Goal: Transaction & Acquisition: Purchase product/service

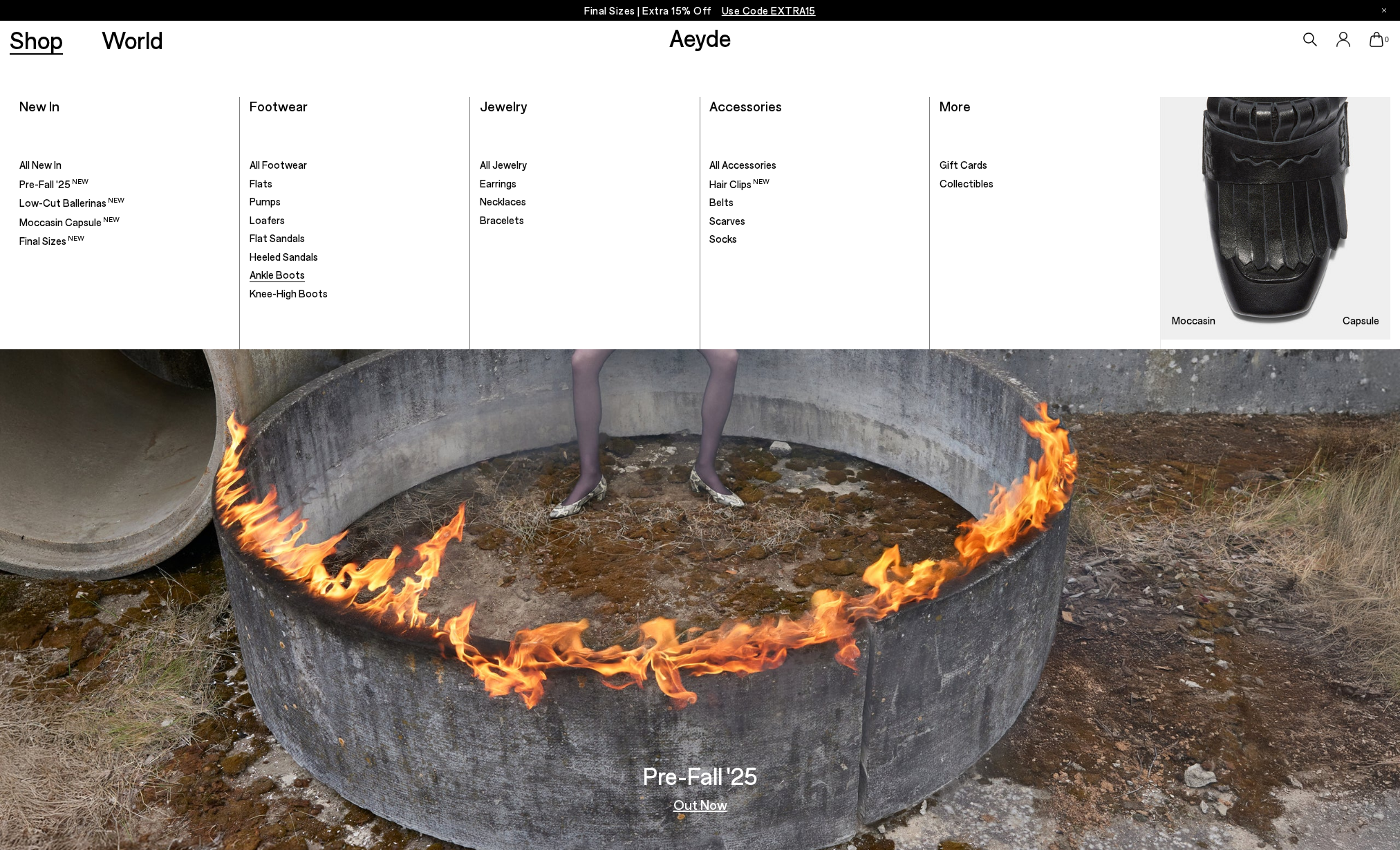
click at [285, 271] on span "Ankle Boots" at bounding box center [277, 275] width 55 height 12
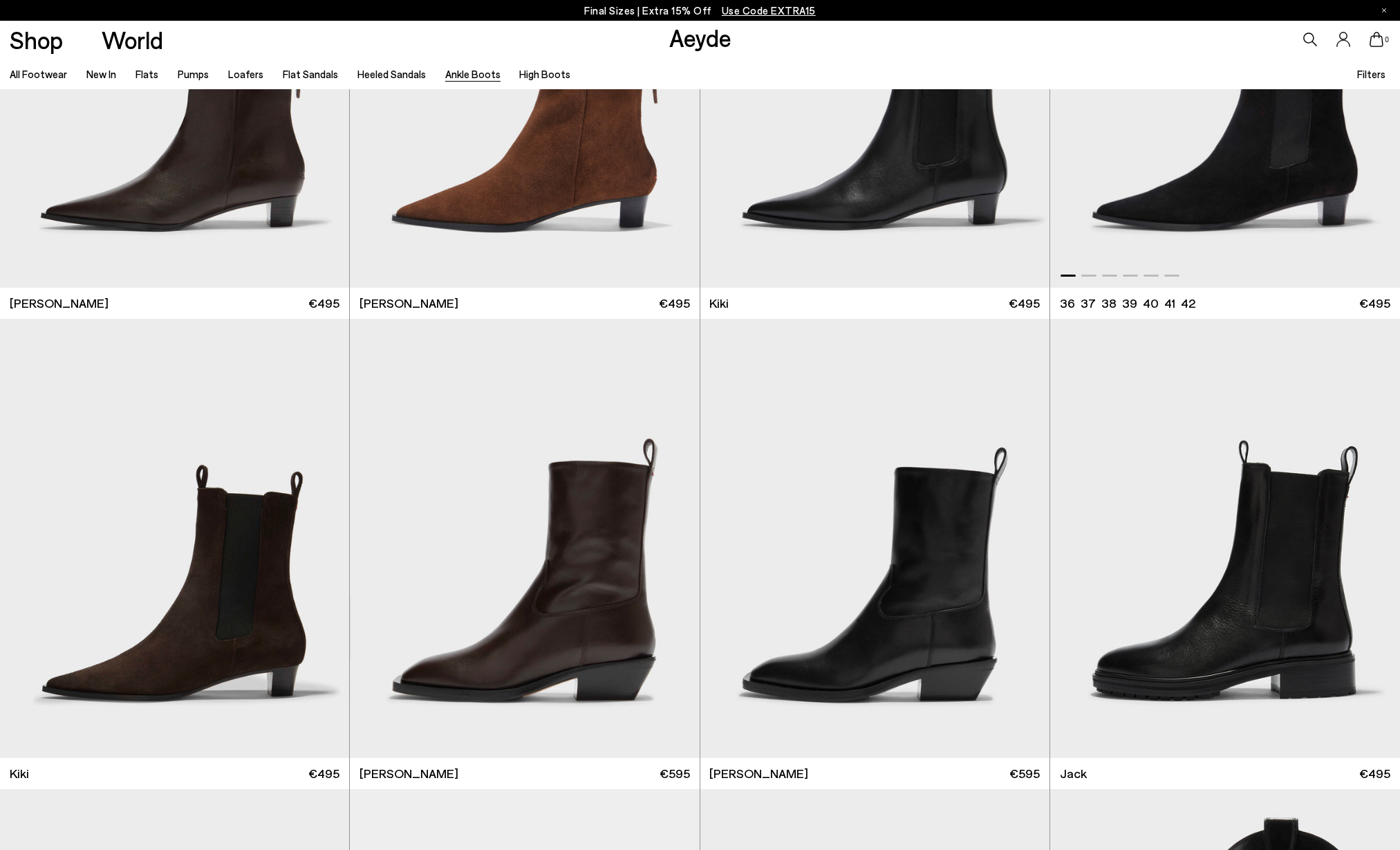
scroll to position [2821, 0]
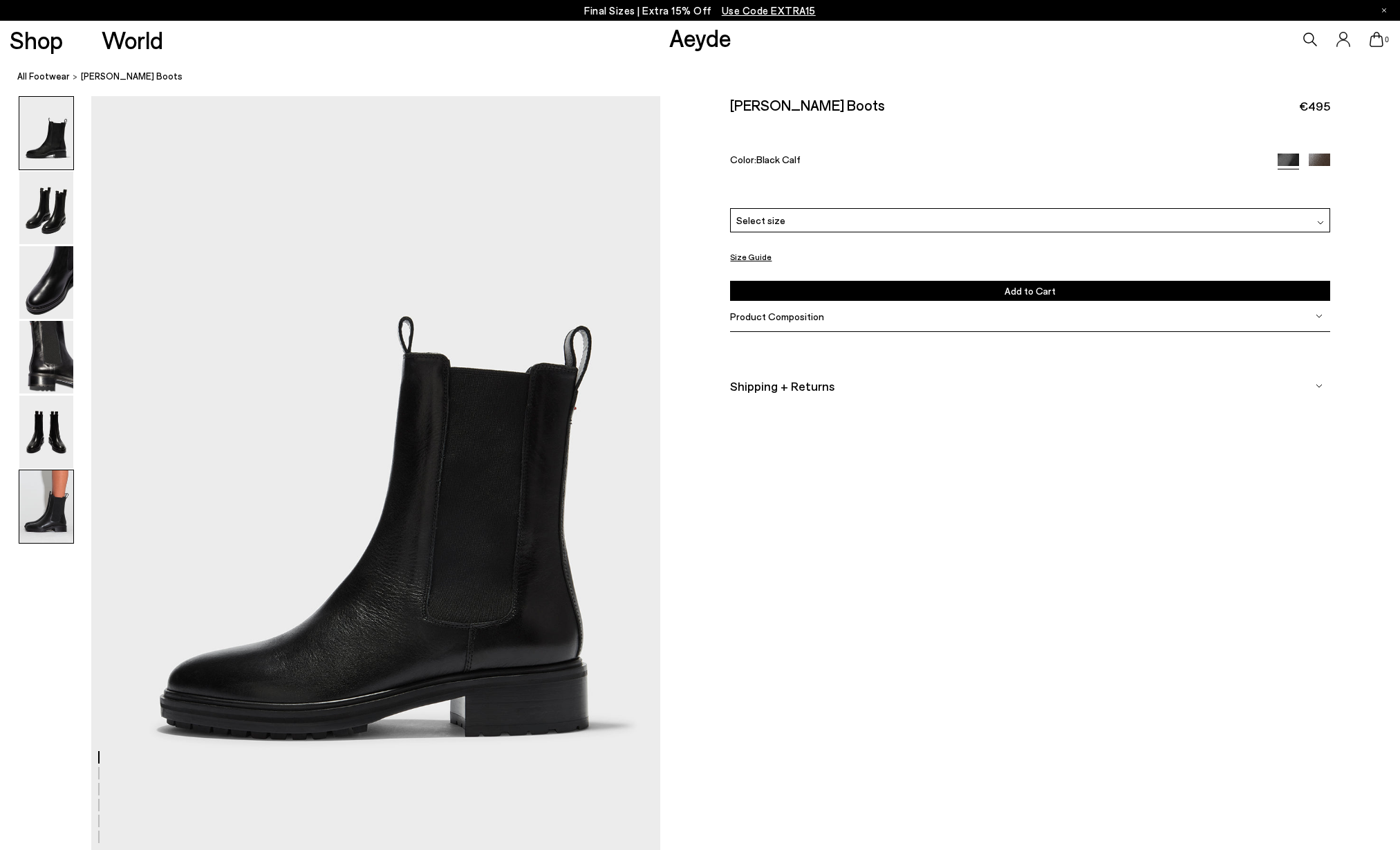
click at [32, 531] on img at bounding box center [46, 506] width 54 height 72
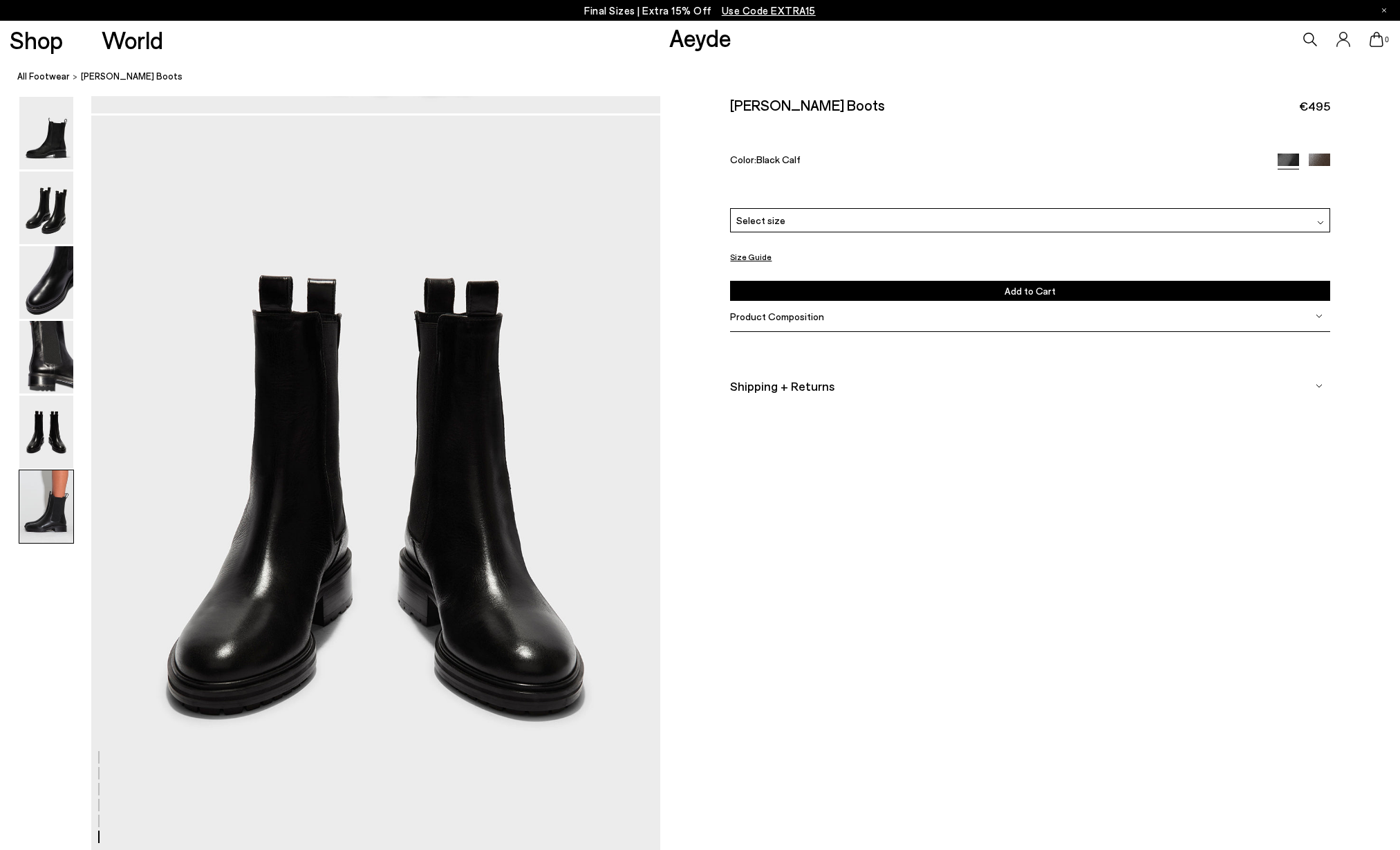
scroll to position [3900, 0]
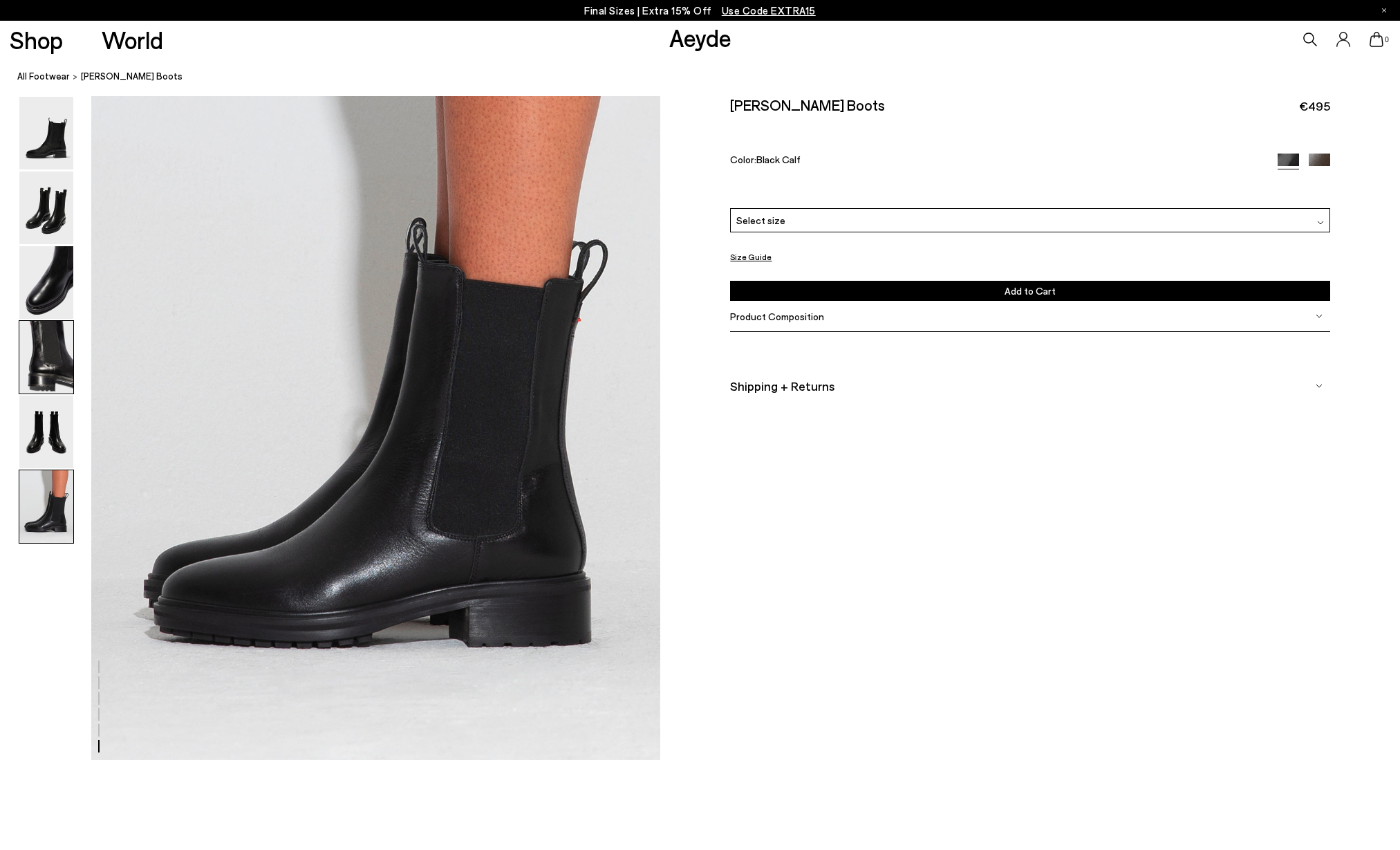
click at [49, 361] on img at bounding box center [46, 357] width 54 height 72
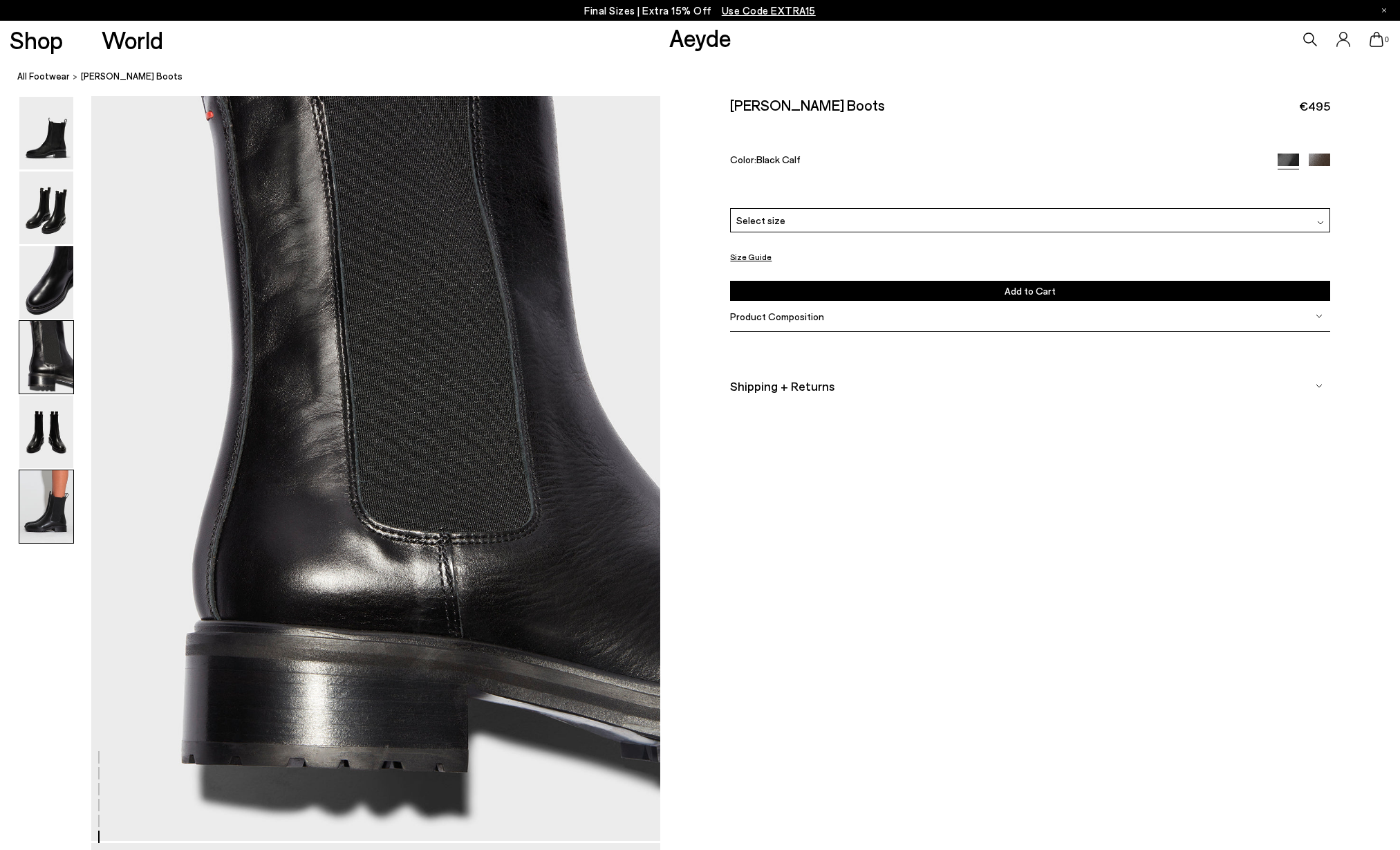
scroll to position [2284, 0]
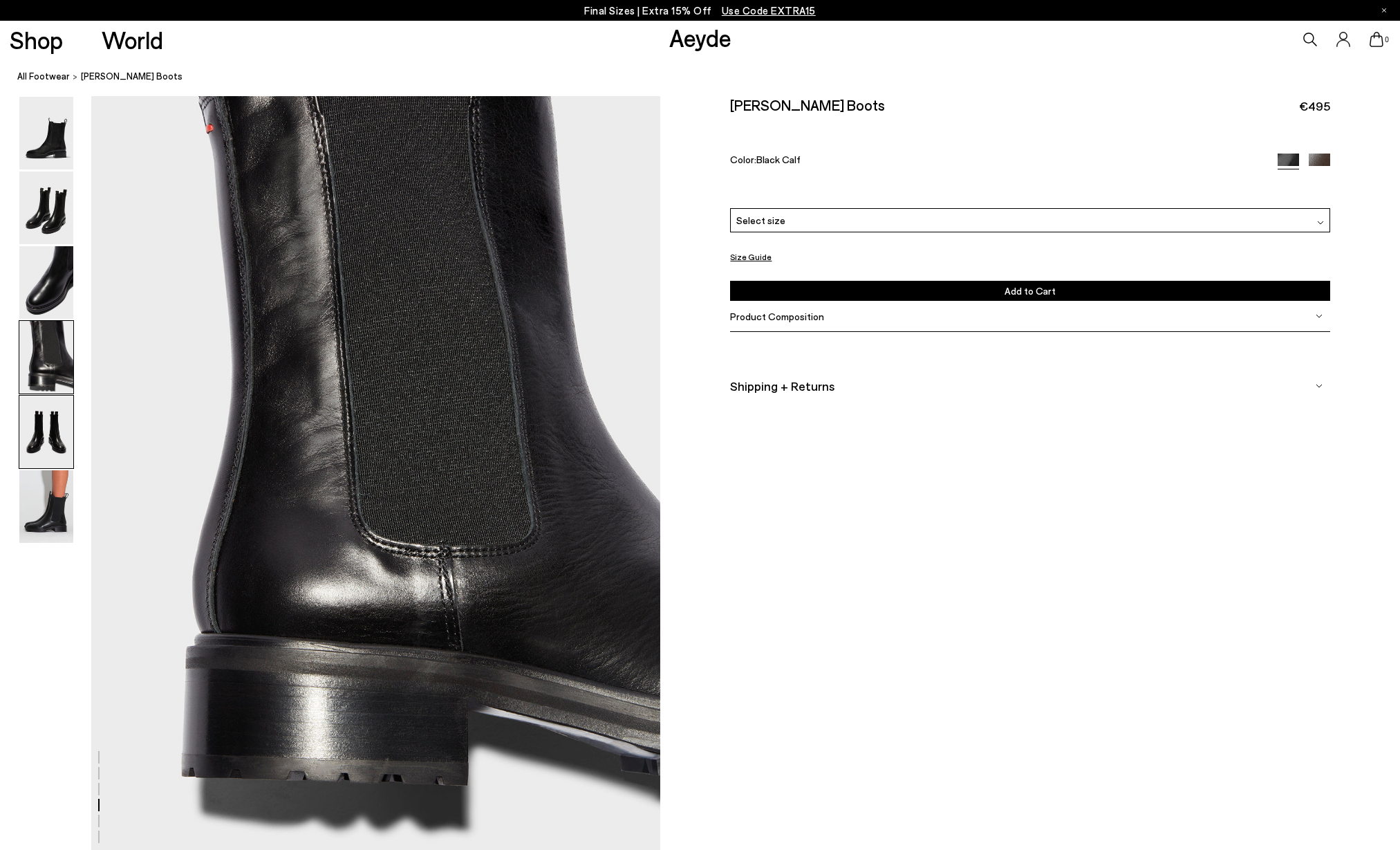
click at [54, 437] on img at bounding box center [46, 431] width 54 height 72
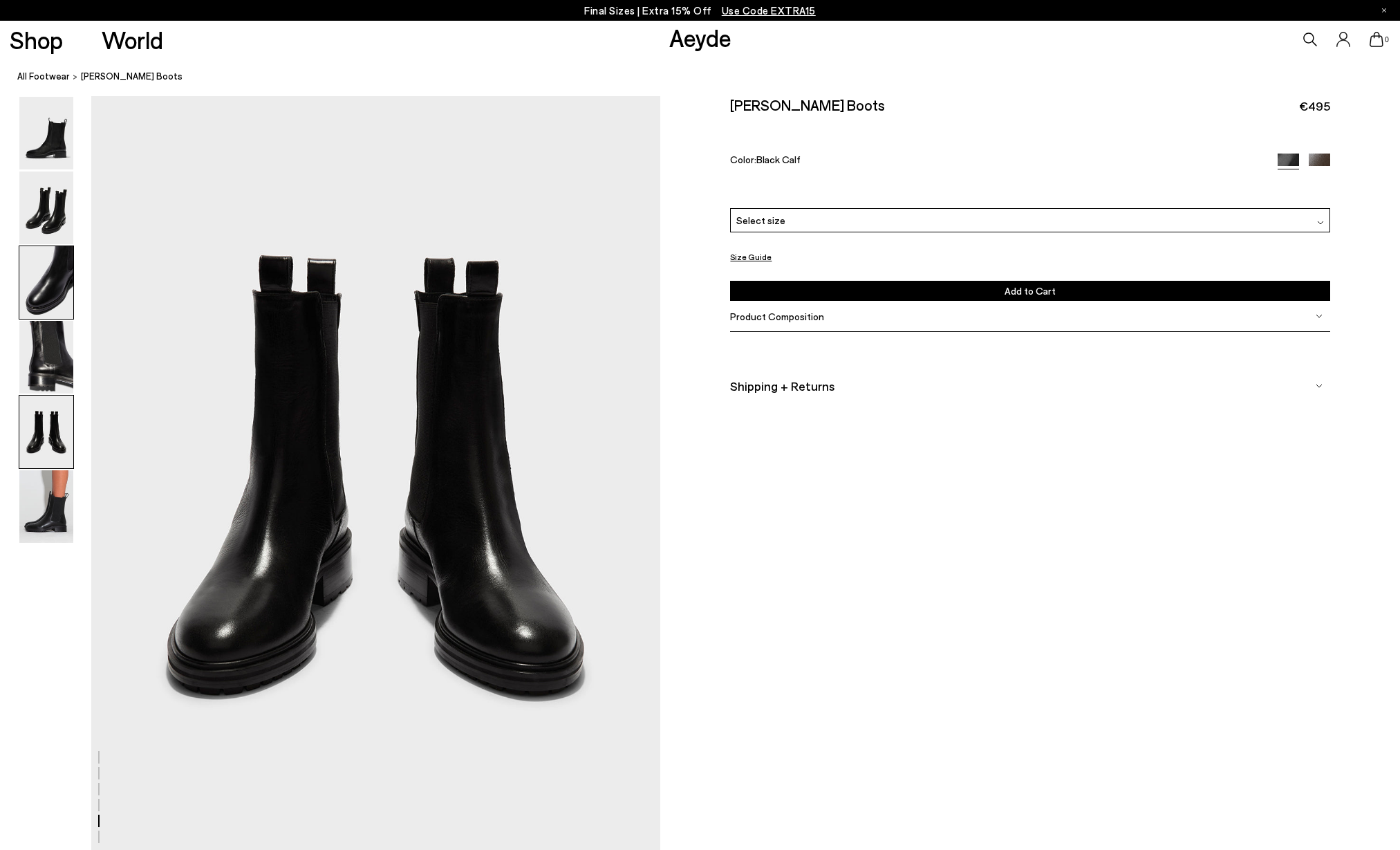
click at [62, 285] on img at bounding box center [46, 282] width 54 height 72
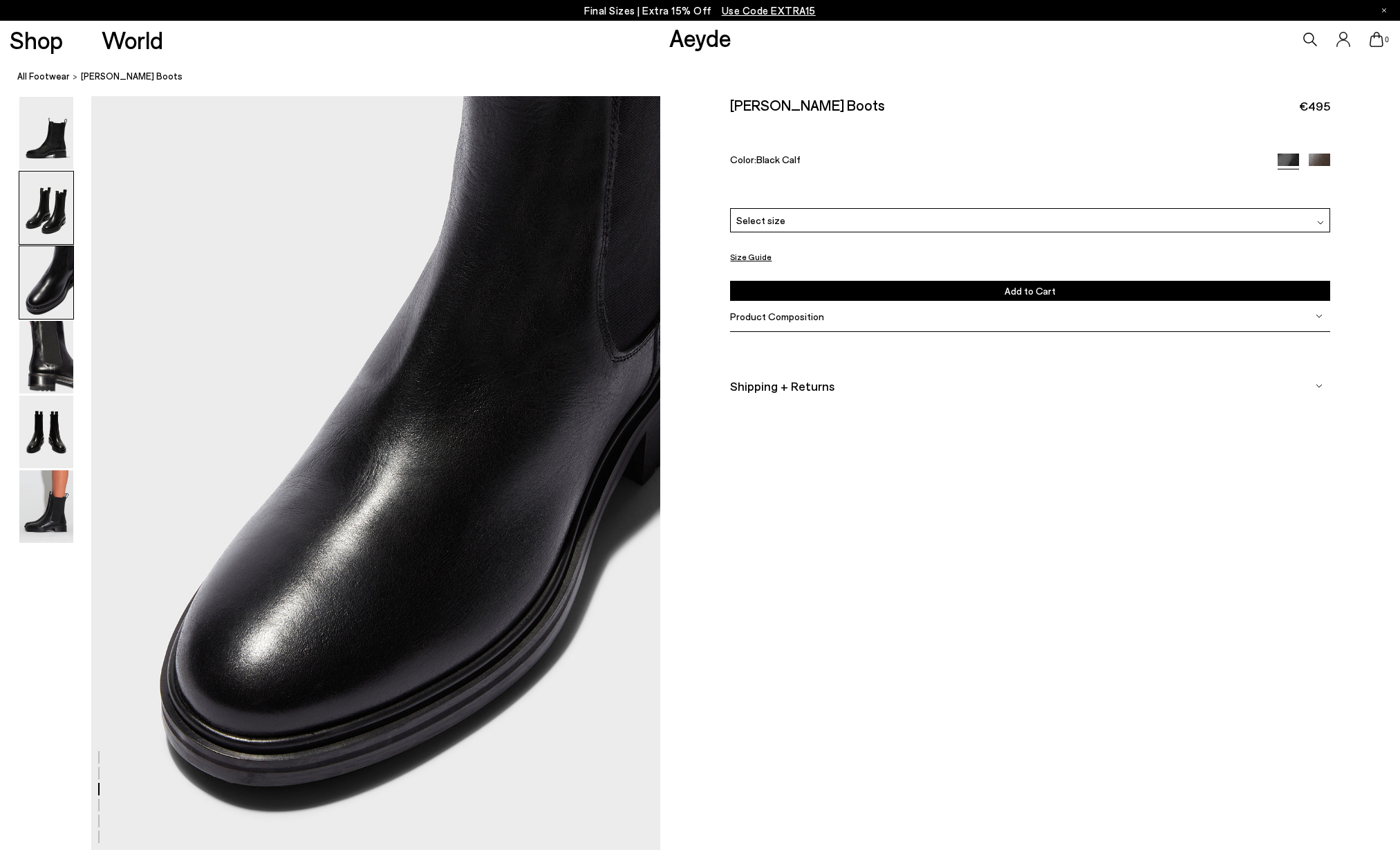
click at [64, 200] on img at bounding box center [46, 207] width 54 height 72
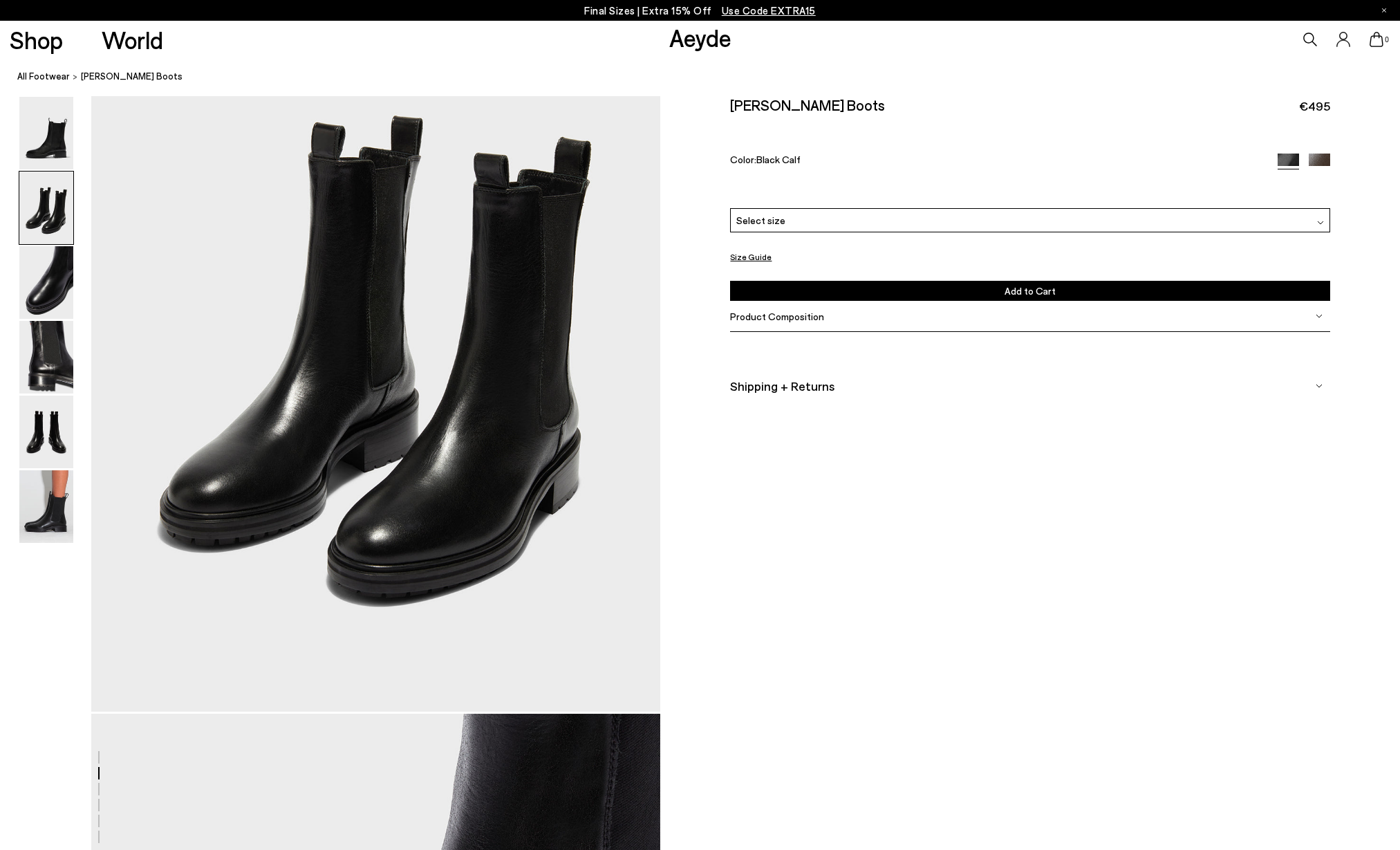
scroll to position [761, 0]
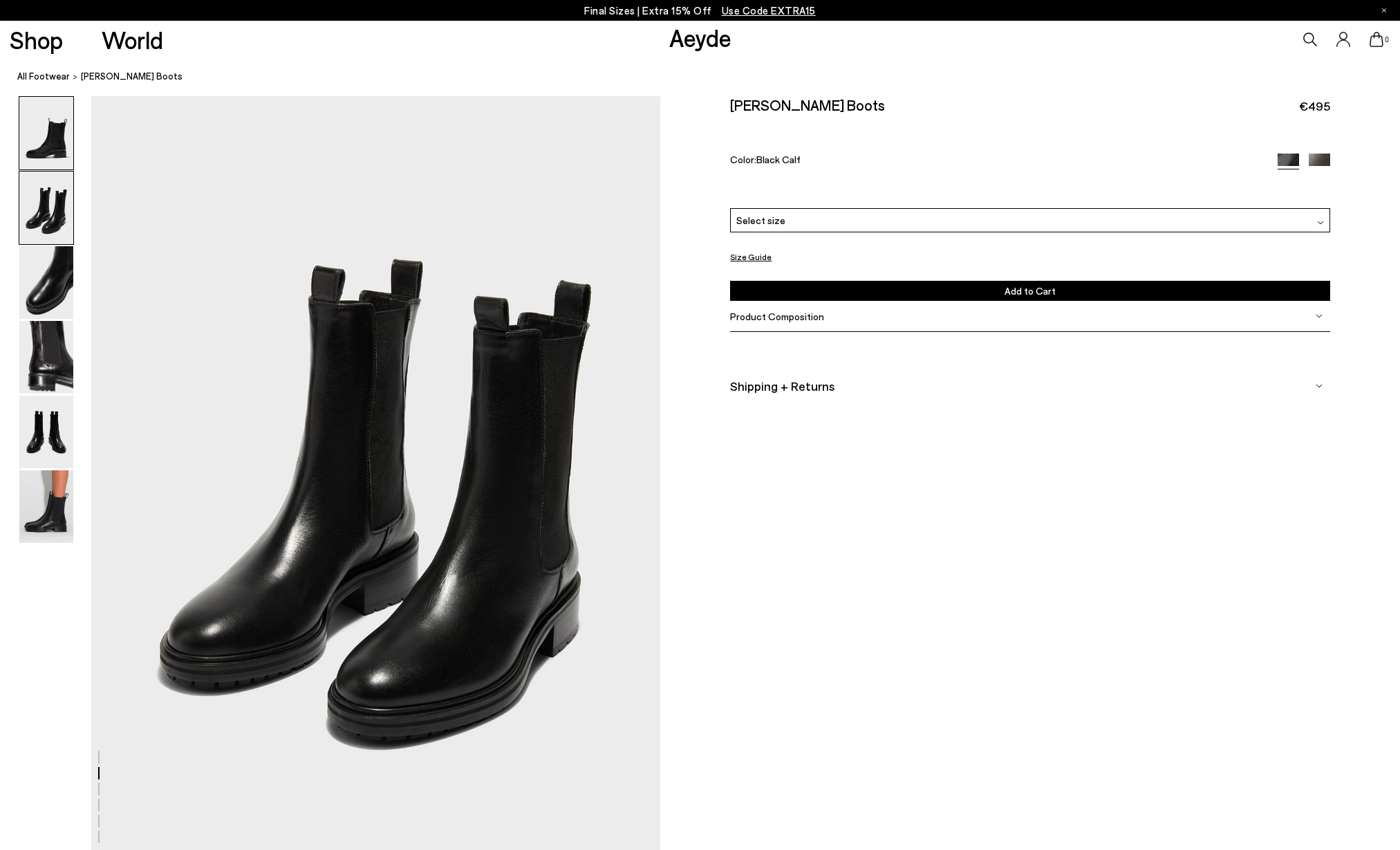
click at [61, 145] on img at bounding box center [46, 133] width 54 height 72
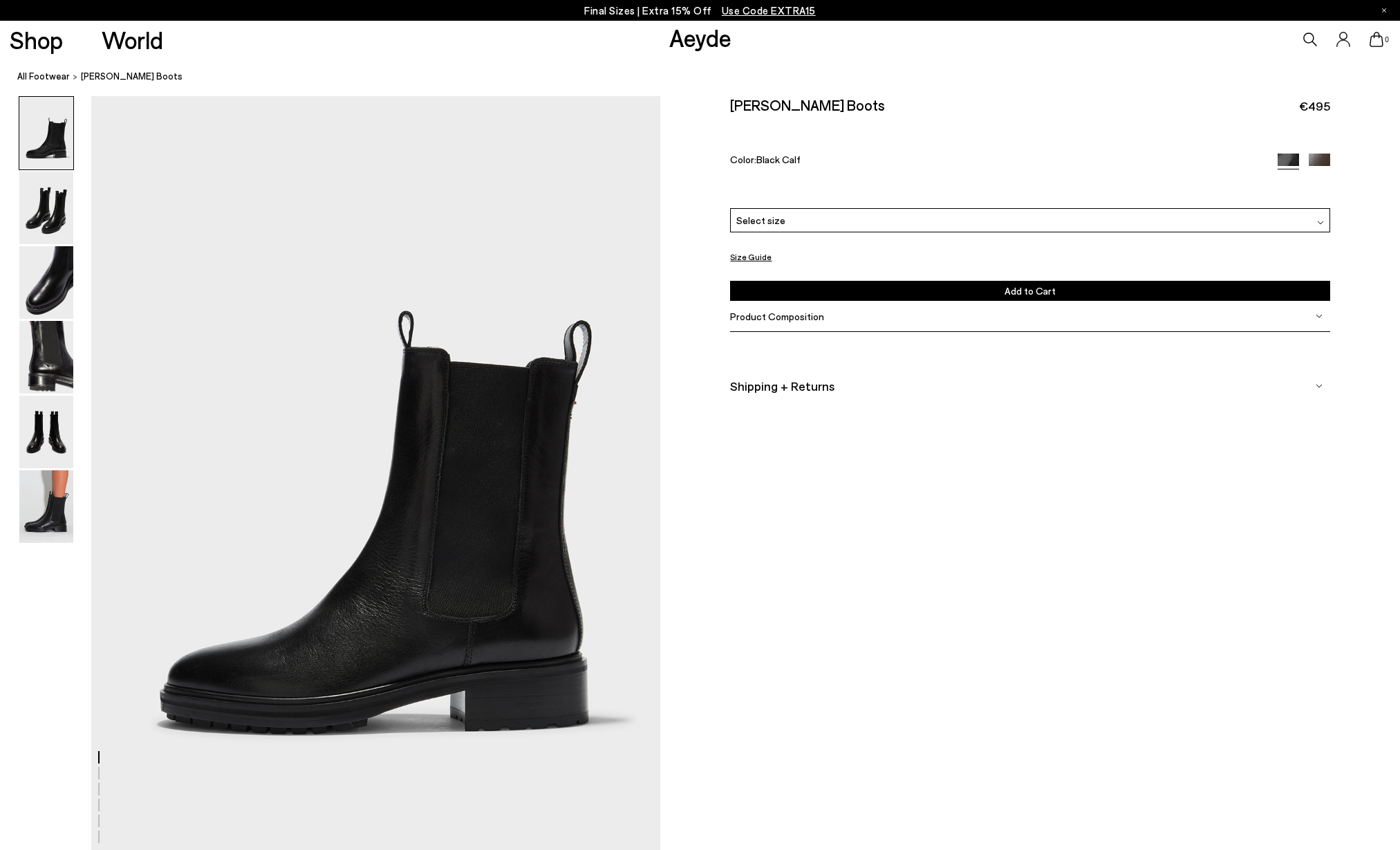
scroll to position [0, 0]
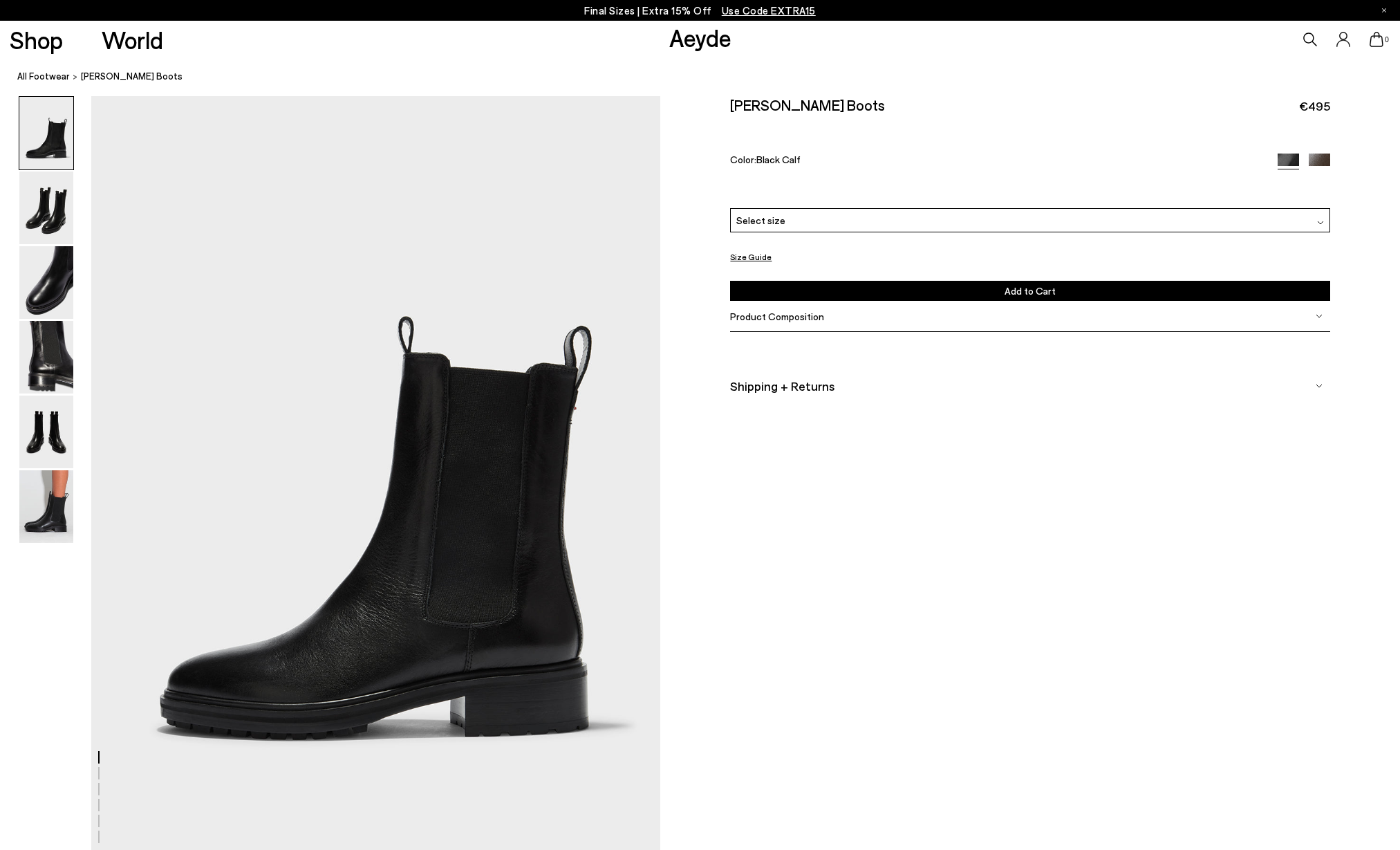
click at [1221, 225] on div "Select size" at bounding box center [1030, 220] width 600 height 24
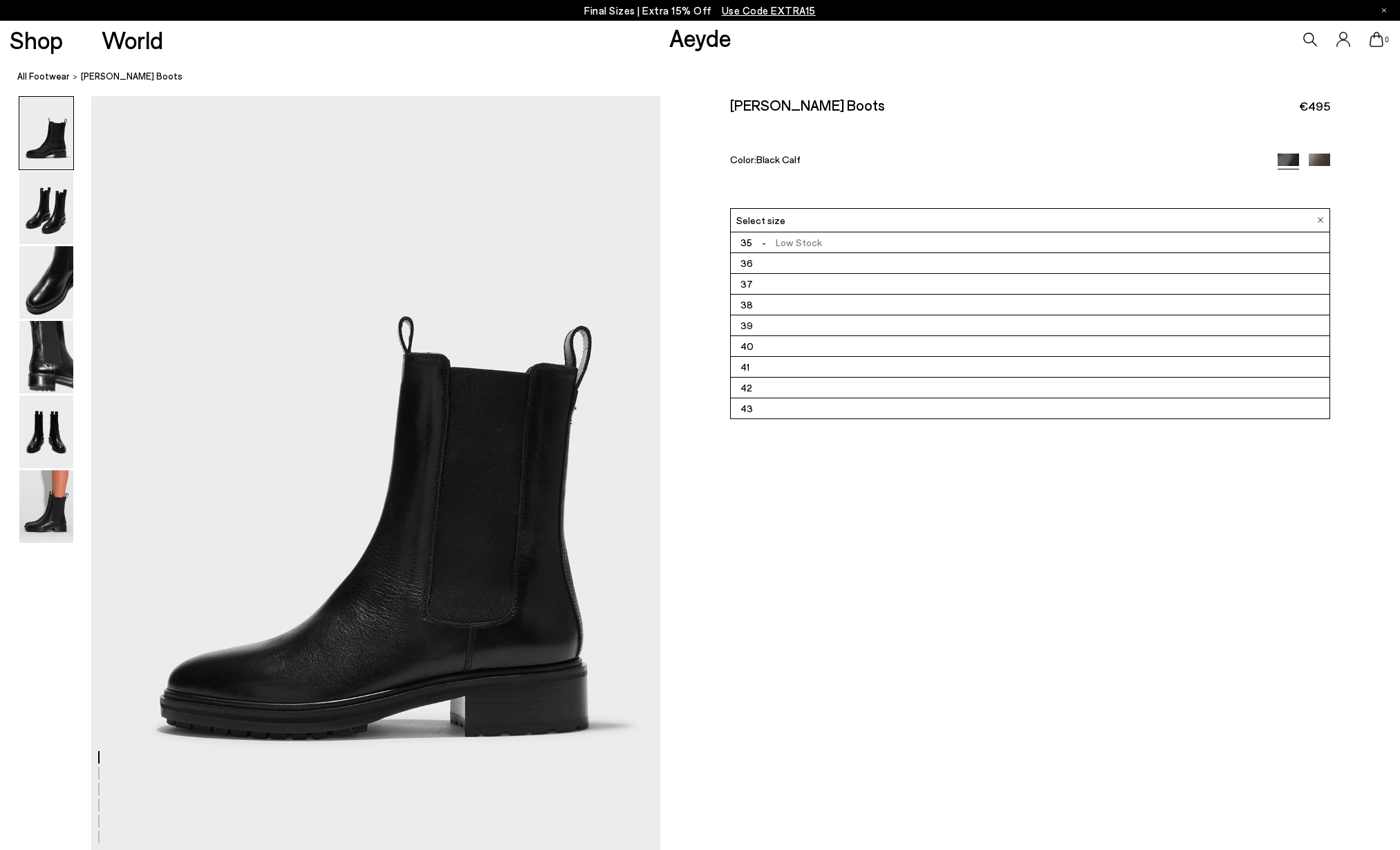
click at [794, 369] on li "41" at bounding box center [1030, 367] width 598 height 20
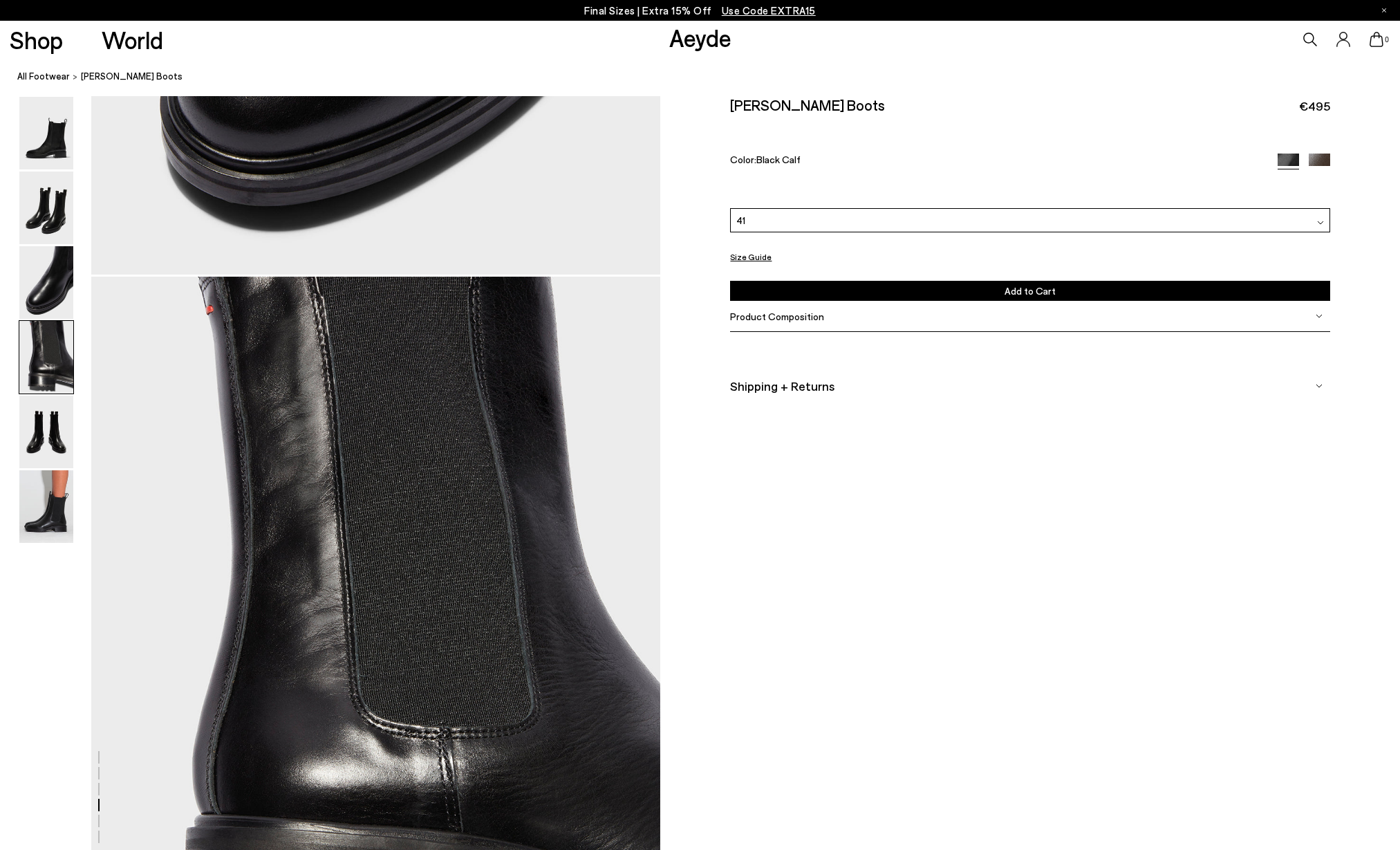
scroll to position [2351, 0]
